Goal: Information Seeking & Learning: Learn about a topic

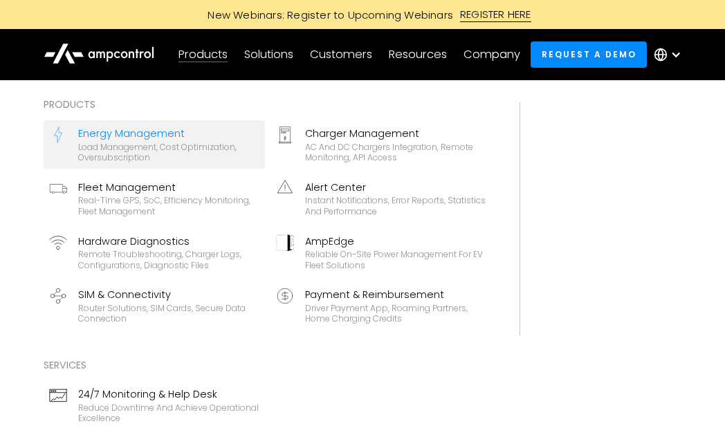
click at [111, 142] on div "Load management, cost optimization, oversubscription" at bounding box center [168, 152] width 181 height 21
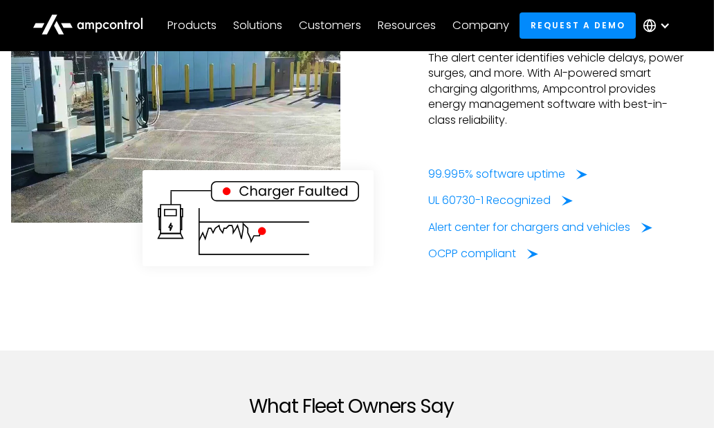
scroll to position [3403, 11]
drag, startPoint x: 420, startPoint y: 184, endPoint x: 488, endPoint y: 184, distance: 68.5
click at [488, 184] on div "Energy Reliability Identify Charger Errors and Achieve >98% Uptime The alert ce…" at bounding box center [351, 112] width 680 height 298
copy div "UL 60730-1"
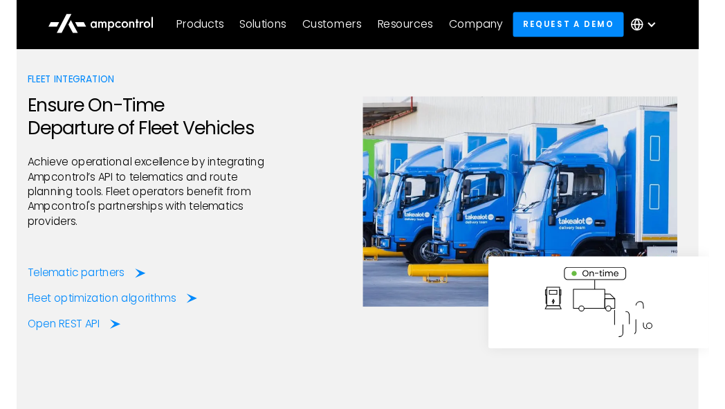
scroll to position [2735, 11]
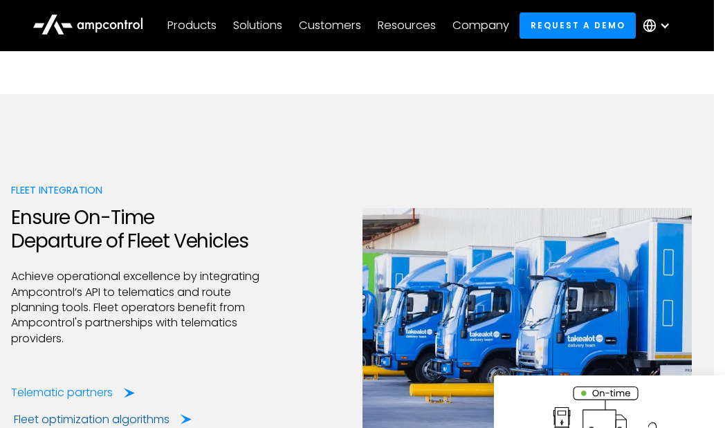
click at [164, 412] on div "Fleet optimization algorithms" at bounding box center [92, 419] width 156 height 15
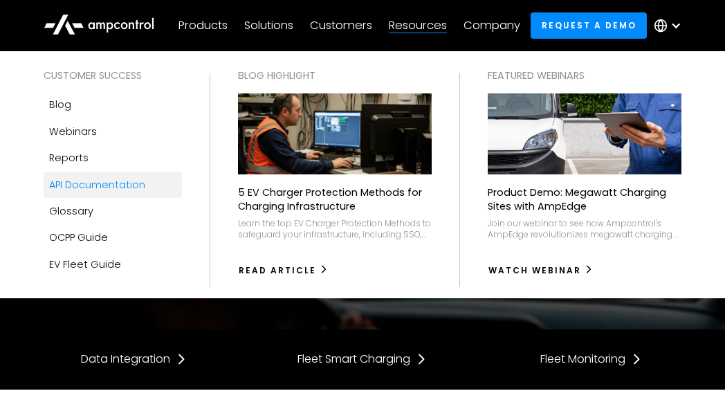
click at [65, 185] on div "API Documentation" at bounding box center [97, 184] width 96 height 15
